Goal: Go to known website: Access a specific website the user already knows

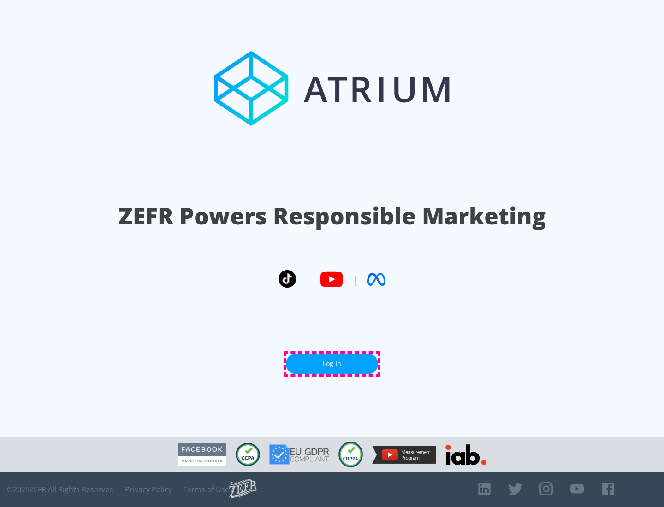
click at [332, 364] on link "Log In" at bounding box center [332, 363] width 92 height 21
